Goal: Find contact information: Obtain details needed to contact an individual or organization

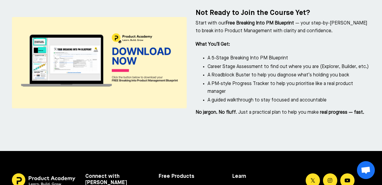
scroll to position [2686, 0]
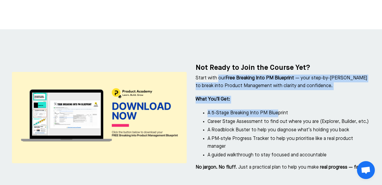
drag, startPoint x: 218, startPoint y: 48, endPoint x: 278, endPoint y: 83, distance: 69.1
click at [277, 83] on div "Not Ready to Join the Course Yet? Start with our Free Breaking Into PM Blueprin…" at bounding box center [282, 117] width 175 height 108
click at [278, 109] on li "A 5-Stage Breaking Into PM Blueprint" at bounding box center [288, 113] width 163 height 8
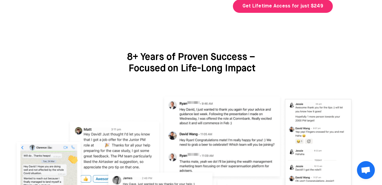
scroll to position [0, 0]
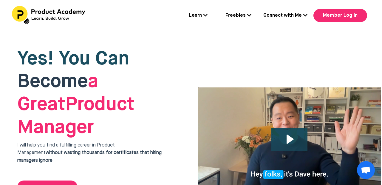
click at [242, 13] on link "Freebies" at bounding box center [238, 16] width 26 height 8
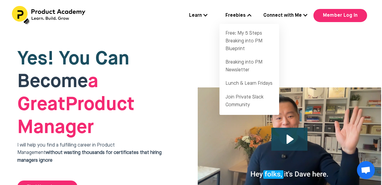
click at [198, 11] on div "Learn Flagship Course: Breaking Into Product Management Get 1:1 Coaching Join 6…" at bounding box center [191, 15] width 382 height 19
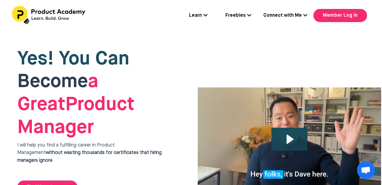
click at [199, 14] on link "Learn" at bounding box center [198, 16] width 18 height 8
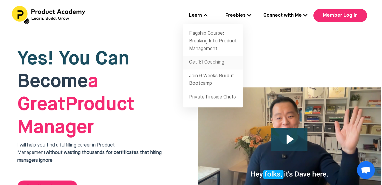
click at [214, 67] on link "Get 1:1 Coaching" at bounding box center [213, 63] width 60 height 14
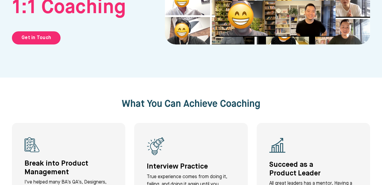
scroll to position [107, 0]
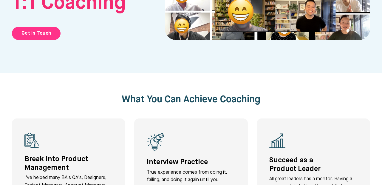
click at [40, 34] on link "Get in Touch" at bounding box center [36, 33] width 49 height 13
